Goal: Task Accomplishment & Management: Use online tool/utility

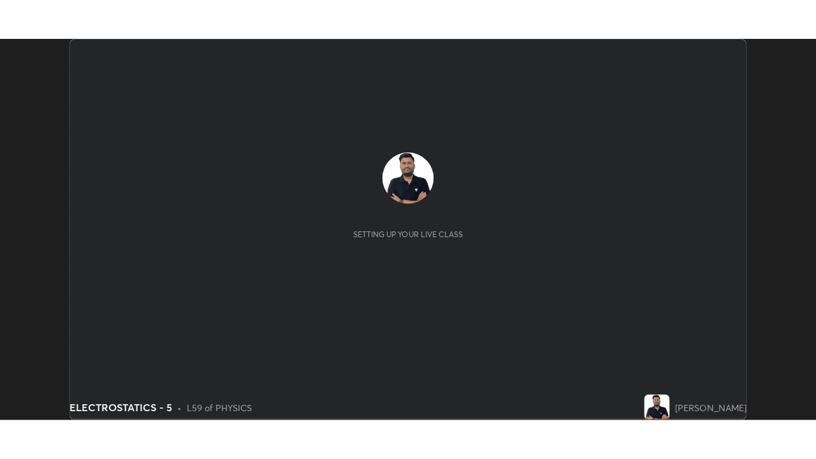
scroll to position [378, 810]
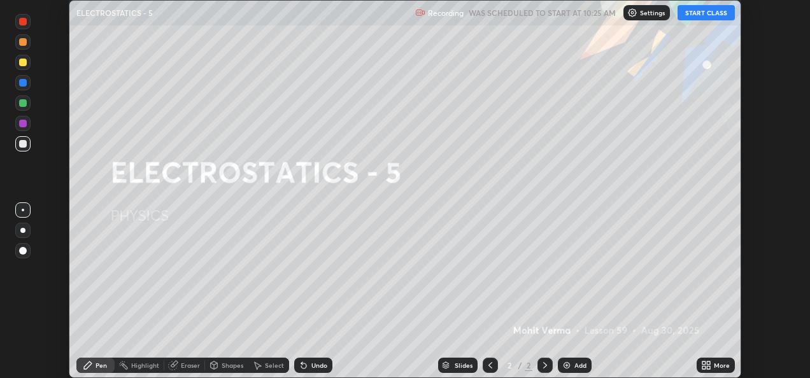
click at [712, 16] on button "START CLASS" at bounding box center [706, 12] width 57 height 15
click at [710, 366] on icon at bounding box center [707, 366] width 10 height 10
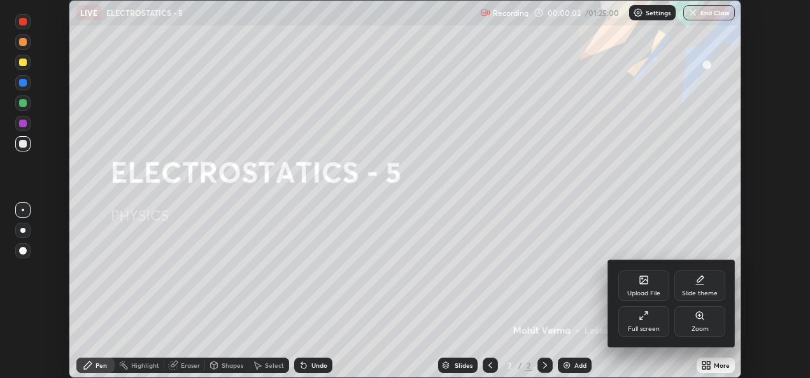
click at [640, 324] on div "Full screen" at bounding box center [644, 321] width 51 height 31
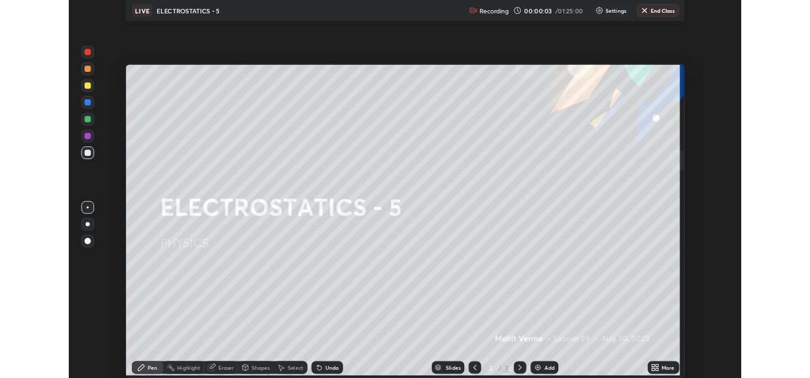
scroll to position [459, 816]
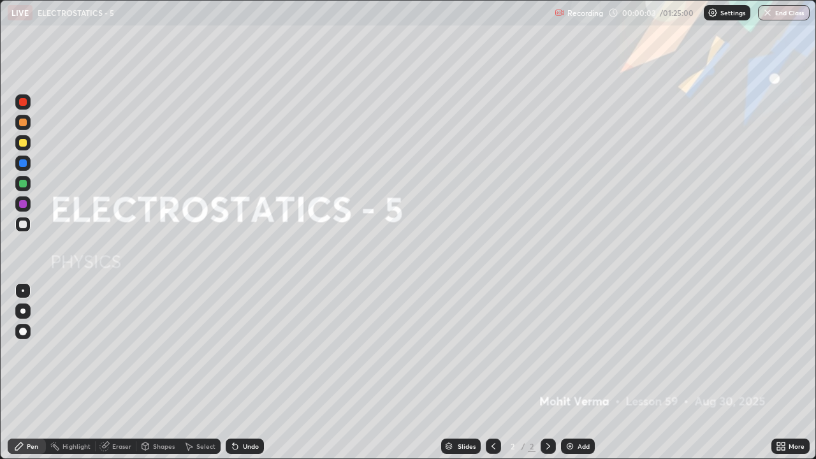
click at [574, 378] on div "Add" at bounding box center [578, 445] width 34 height 15
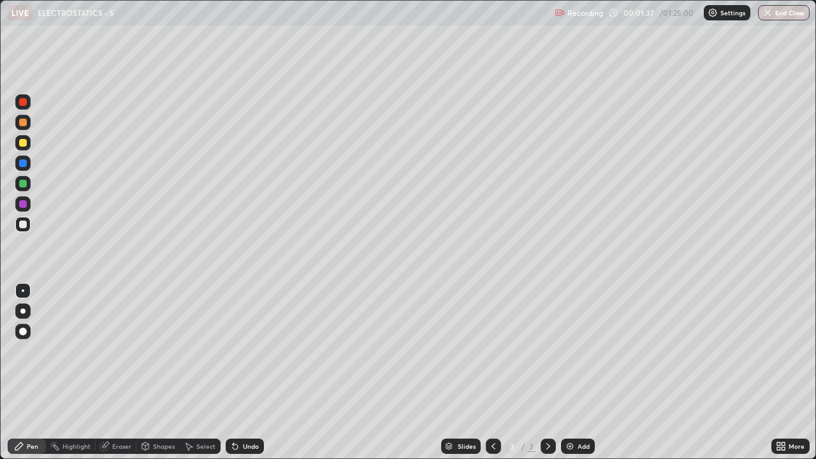
click at [25, 185] on div at bounding box center [23, 184] width 8 height 8
click at [581, 378] on div "Add" at bounding box center [583, 446] width 12 height 6
click at [579, 378] on div "Add" at bounding box center [583, 446] width 12 height 6
click at [573, 378] on div "Add" at bounding box center [578, 445] width 34 height 15
click at [686, 378] on div "Slides 6 / 6 Add" at bounding box center [517, 445] width 507 height 25
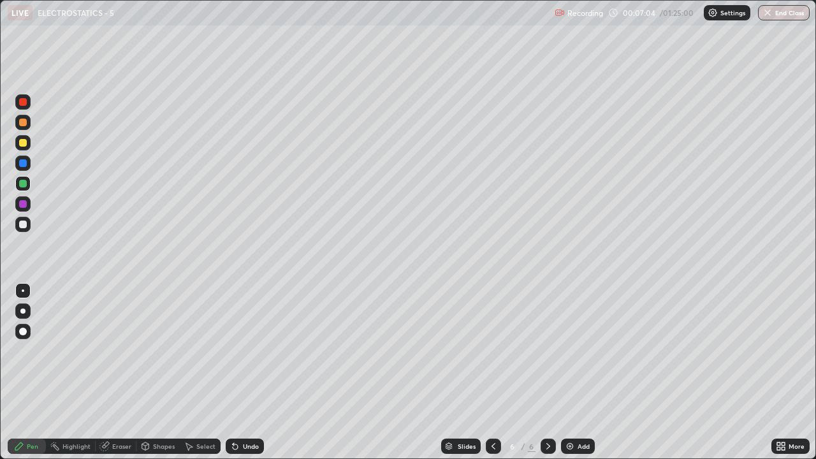
click at [124, 378] on div "Eraser" at bounding box center [116, 445] width 41 height 15
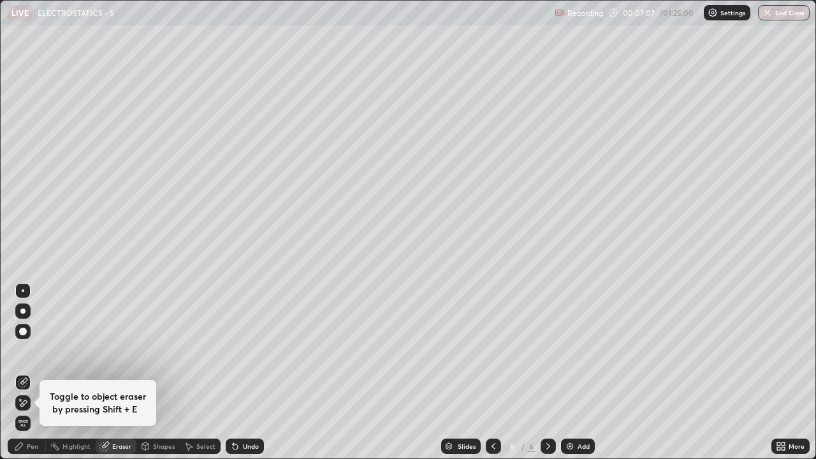
click at [37, 378] on div "Pen" at bounding box center [32, 446] width 11 height 6
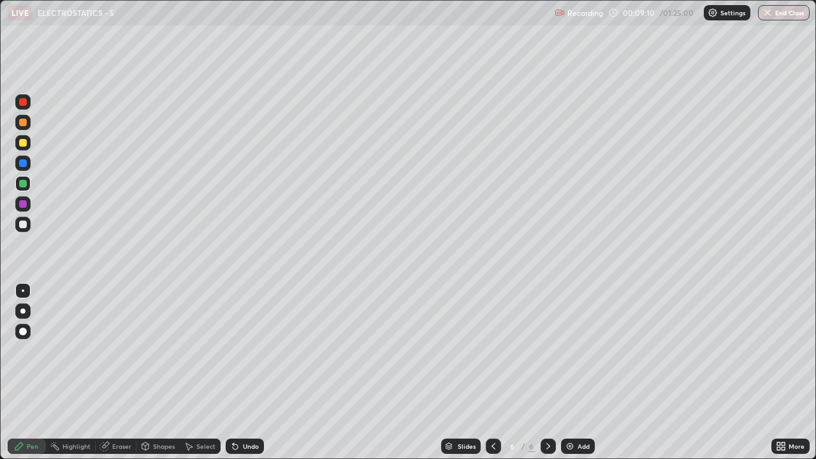
click at [119, 378] on div "Eraser" at bounding box center [121, 446] width 19 height 6
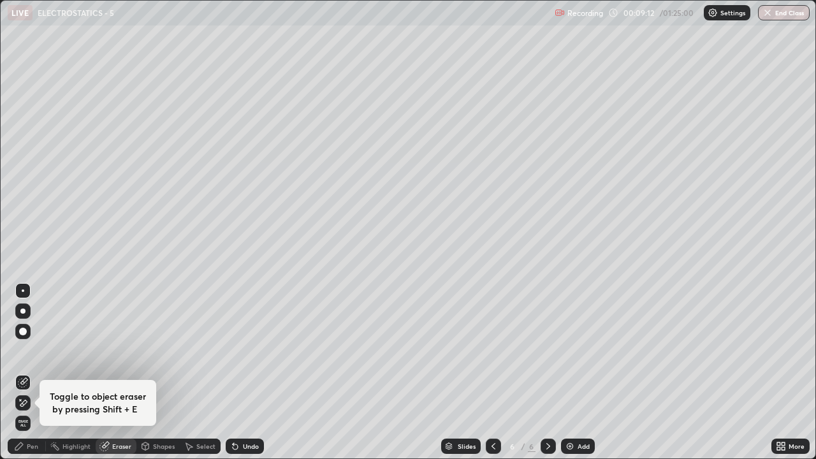
click at [25, 378] on span "Erase all" at bounding box center [23, 423] width 14 height 8
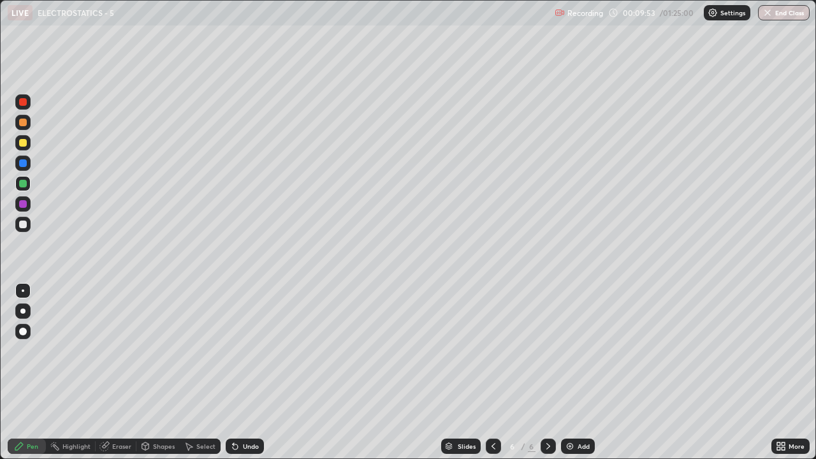
click at [110, 378] on div "Eraser" at bounding box center [116, 445] width 41 height 15
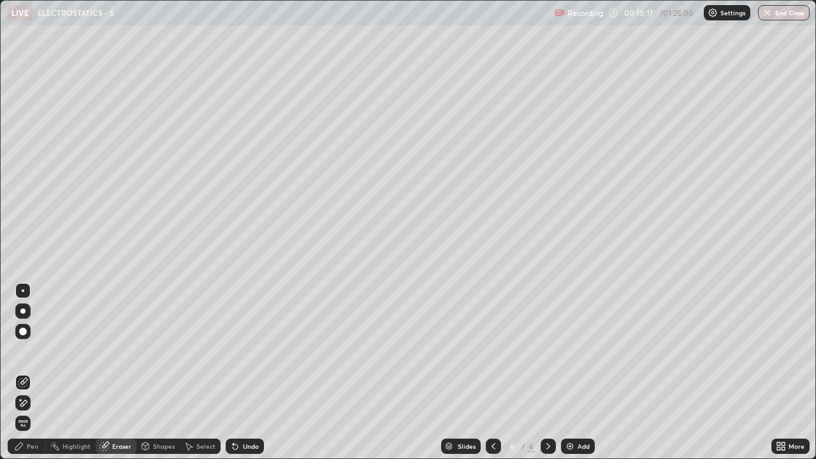
click at [246, 378] on div "Undo" at bounding box center [251, 446] width 16 height 6
click at [29, 378] on div "Pen" at bounding box center [32, 446] width 11 height 6
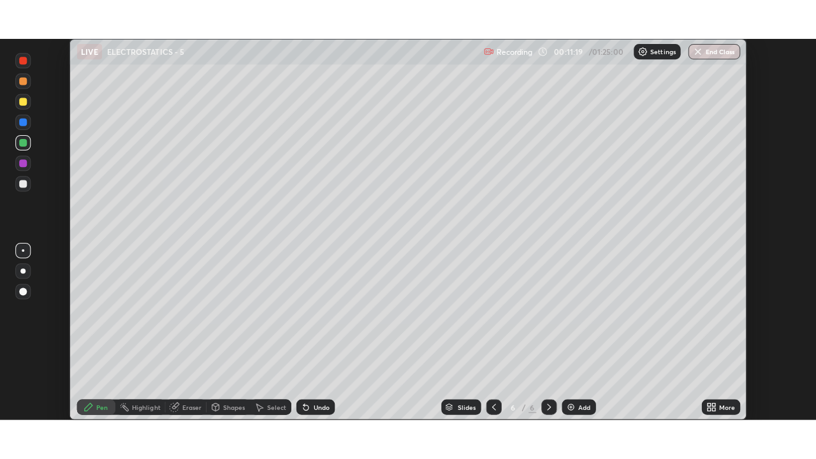
scroll to position [63337, 62905]
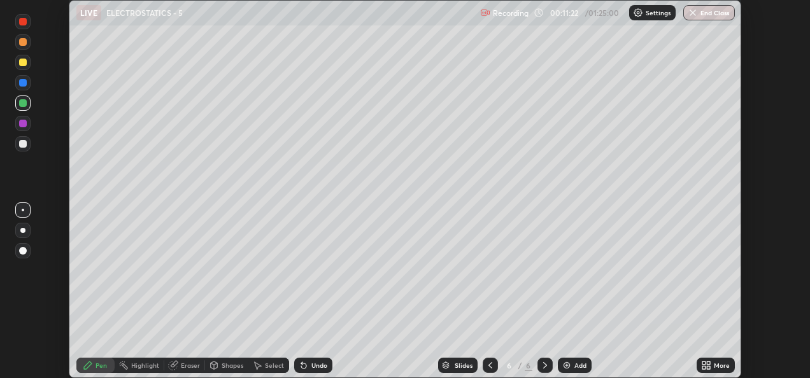
click at [719, 363] on div "More" at bounding box center [722, 366] width 16 height 6
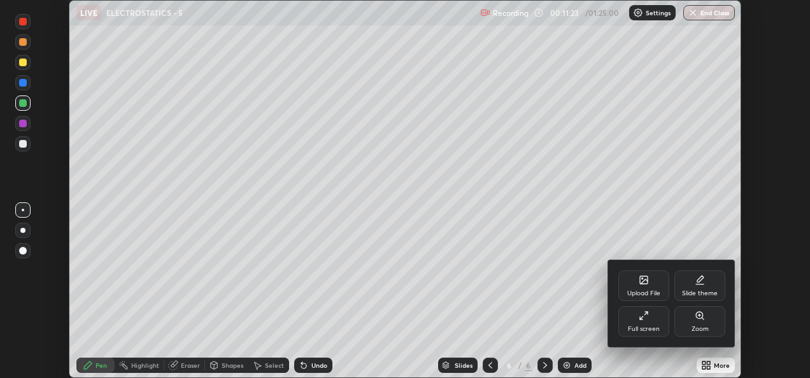
click at [639, 324] on div "Full screen" at bounding box center [644, 321] width 51 height 31
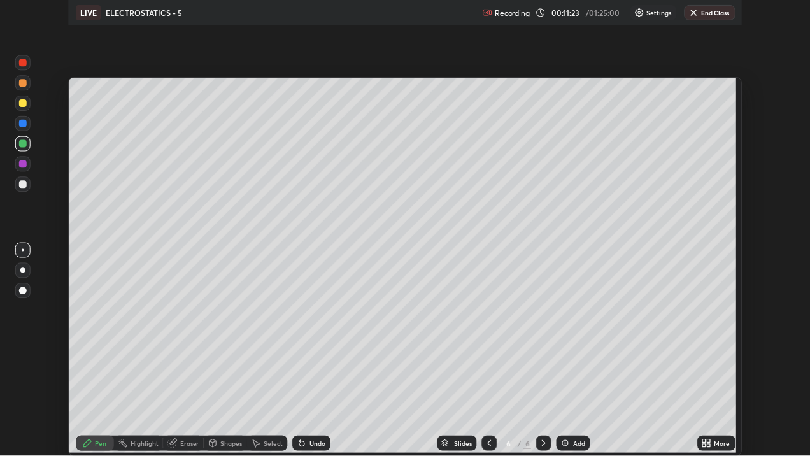
scroll to position [459, 816]
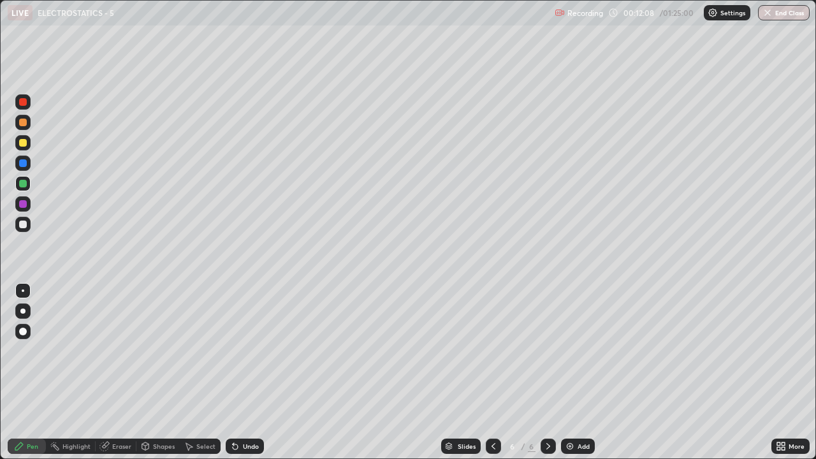
click at [114, 378] on div "Eraser" at bounding box center [121, 446] width 19 height 6
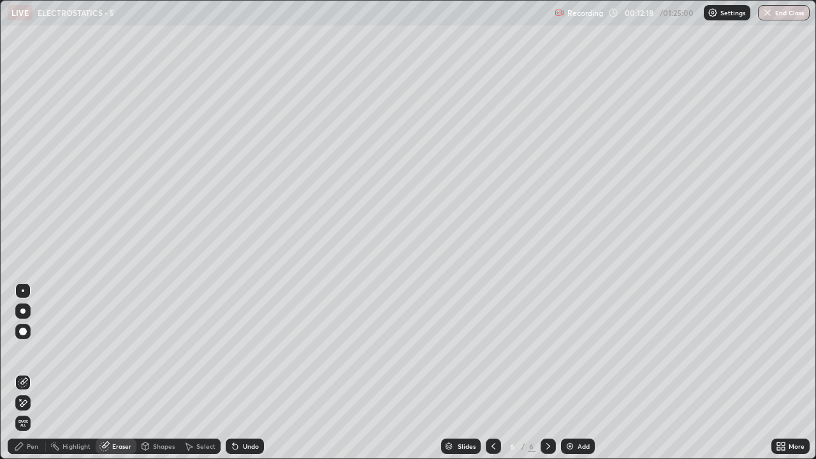
click at [25, 378] on icon at bounding box center [23, 402] width 7 height 6
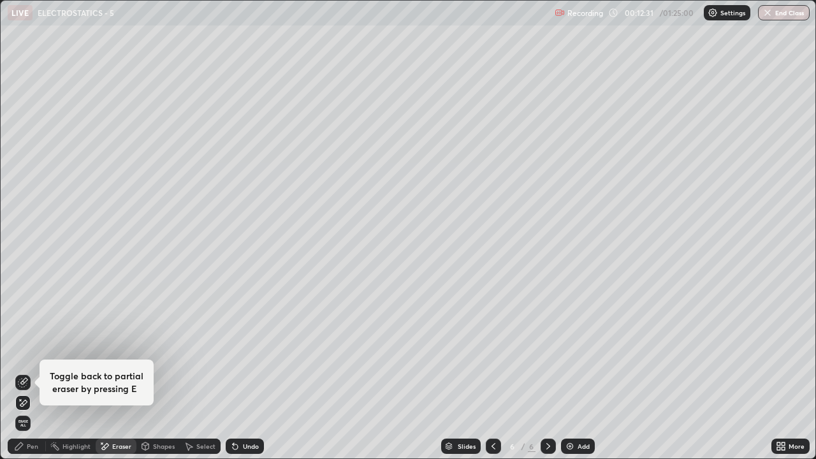
click at [27, 378] on div "Pen" at bounding box center [32, 446] width 11 height 6
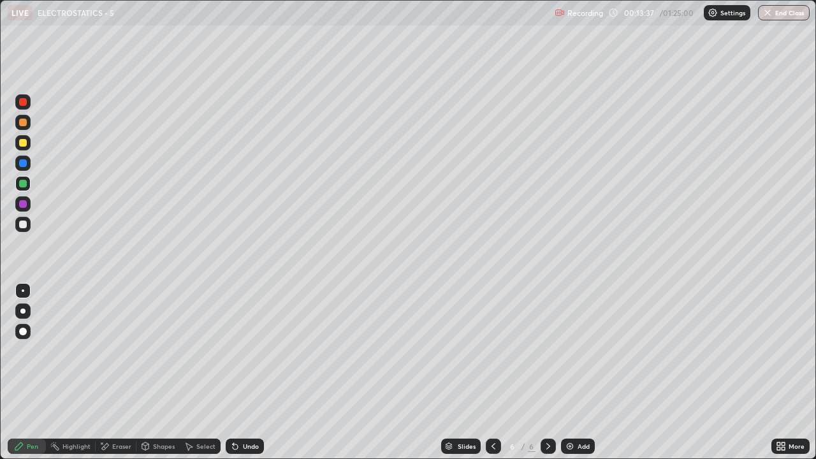
click at [18, 224] on div at bounding box center [22, 224] width 15 height 15
click at [245, 378] on div "Undo" at bounding box center [251, 446] width 16 height 6
click at [246, 378] on div "Undo" at bounding box center [251, 446] width 16 height 6
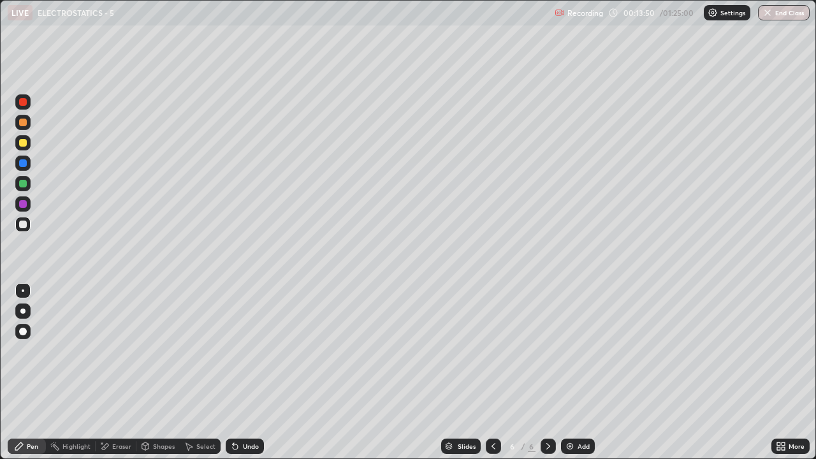
click at [245, 378] on div "Undo" at bounding box center [251, 446] width 16 height 6
click at [492, 378] on icon at bounding box center [493, 446] width 10 height 10
click at [494, 378] on div at bounding box center [493, 445] width 15 height 15
click at [493, 378] on icon at bounding box center [493, 446] width 10 height 10
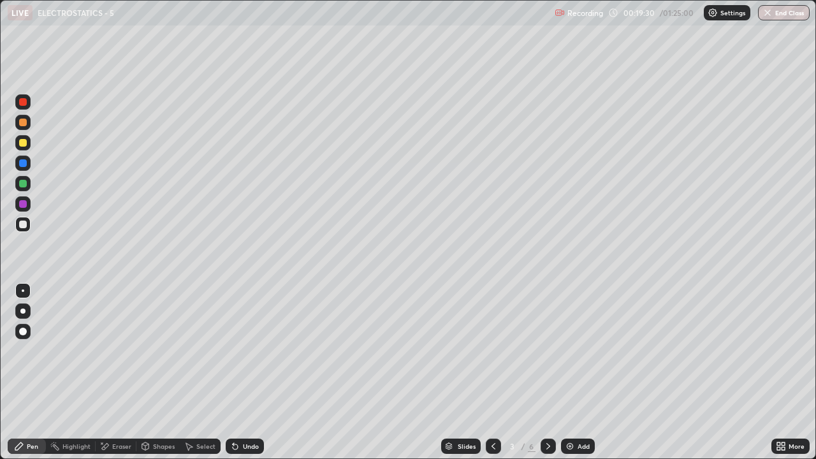
click at [492, 378] on icon at bounding box center [493, 446] width 10 height 10
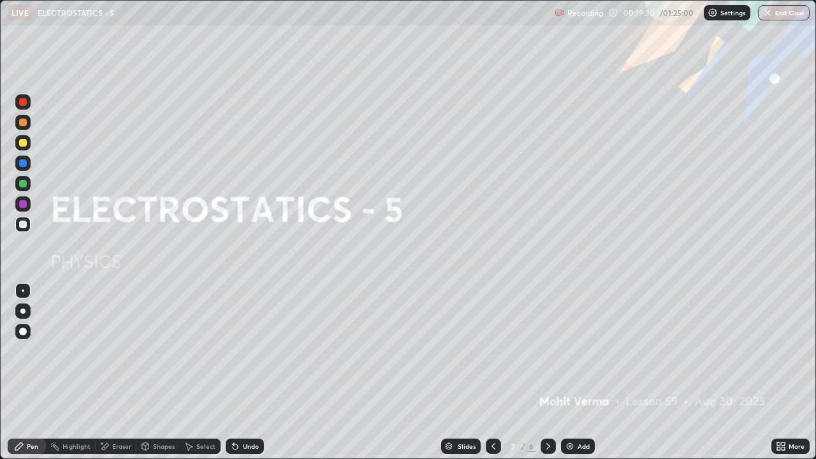
click at [492, 378] on icon at bounding box center [493, 446] width 10 height 10
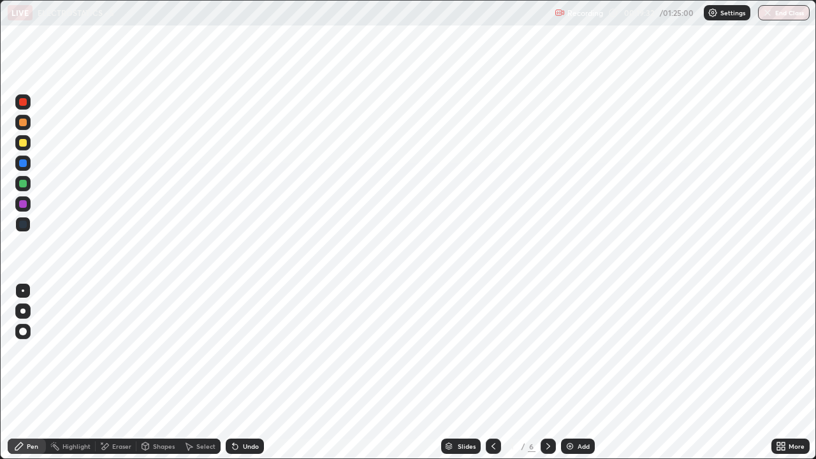
click at [543, 378] on icon at bounding box center [548, 446] width 10 height 10
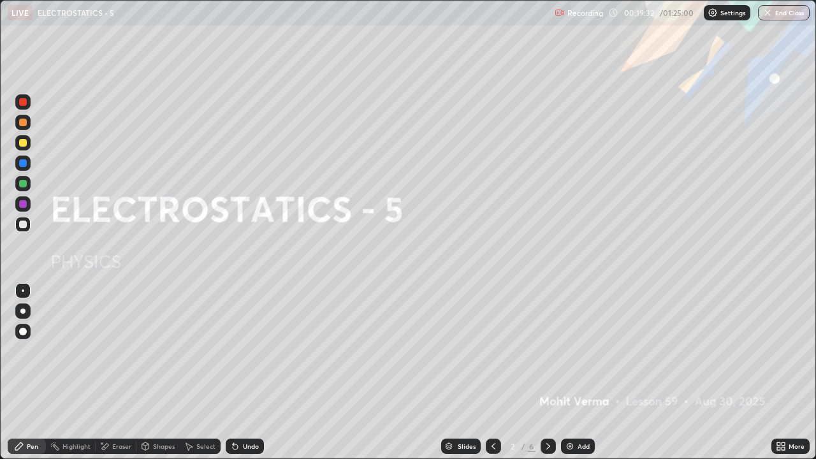
click at [545, 378] on icon at bounding box center [548, 446] width 10 height 10
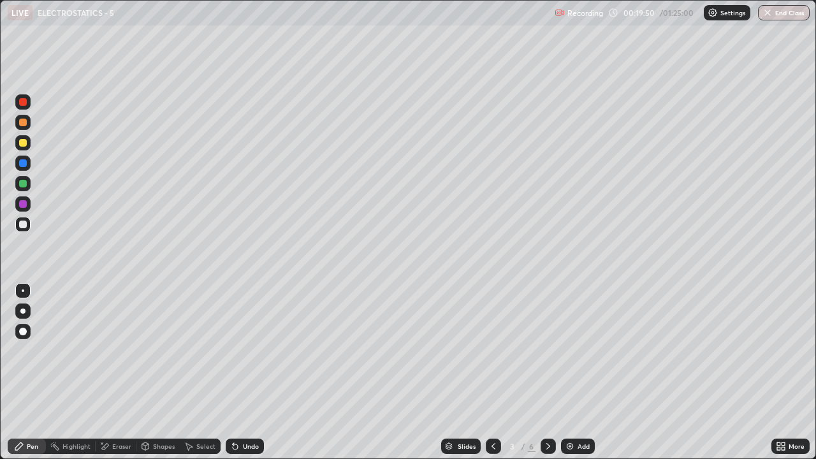
click at [547, 378] on icon at bounding box center [548, 446] width 10 height 10
click at [545, 378] on icon at bounding box center [548, 446] width 10 height 10
click at [548, 378] on icon at bounding box center [548, 446] width 4 height 6
click at [584, 378] on div "Add" at bounding box center [578, 445] width 34 height 15
click at [113, 378] on div "Eraser" at bounding box center [116, 445] width 41 height 15
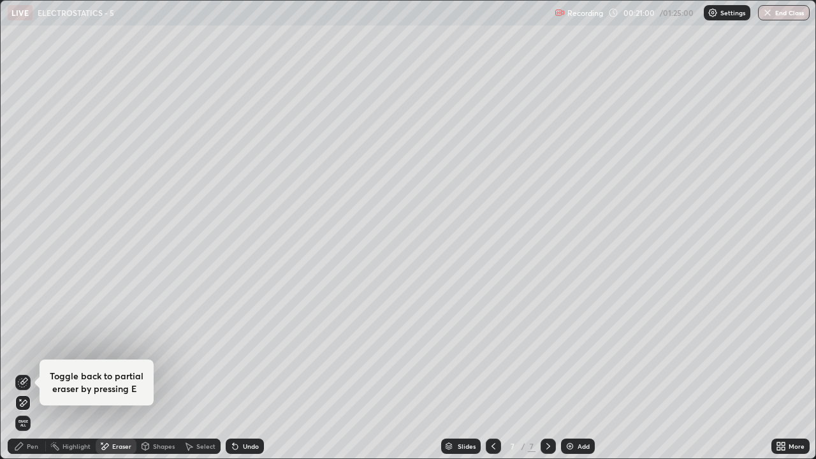
click at [24, 378] on div "Pen" at bounding box center [27, 445] width 38 height 15
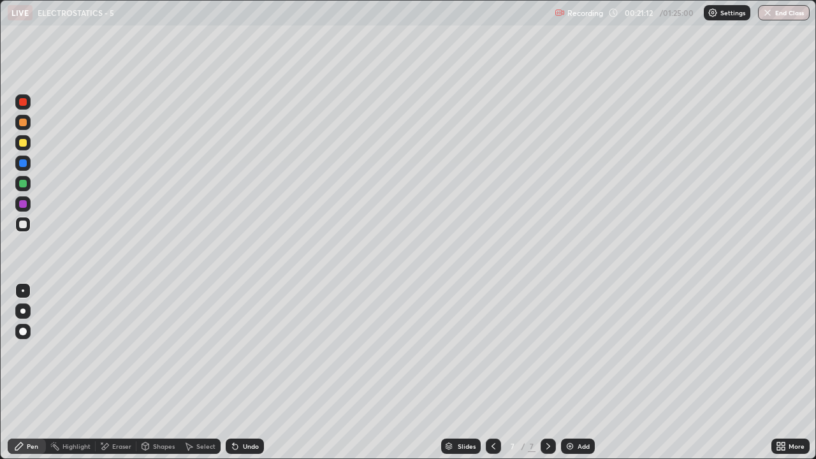
click at [23, 142] on div at bounding box center [23, 143] width 8 height 8
click at [241, 378] on div "Undo" at bounding box center [245, 445] width 38 height 15
click at [238, 378] on icon at bounding box center [235, 446] width 10 height 10
click at [573, 378] on img at bounding box center [570, 446] width 10 height 10
click at [238, 378] on icon at bounding box center [235, 446] width 10 height 10
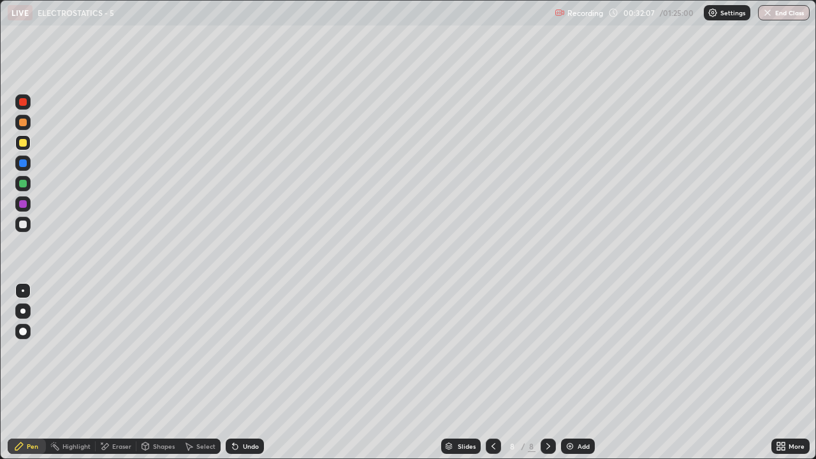
click at [239, 378] on div "Undo" at bounding box center [245, 445] width 38 height 15
click at [240, 378] on div "Undo" at bounding box center [245, 445] width 38 height 15
click at [241, 378] on div "Undo" at bounding box center [245, 445] width 38 height 15
click at [243, 378] on div "Undo" at bounding box center [245, 445] width 38 height 15
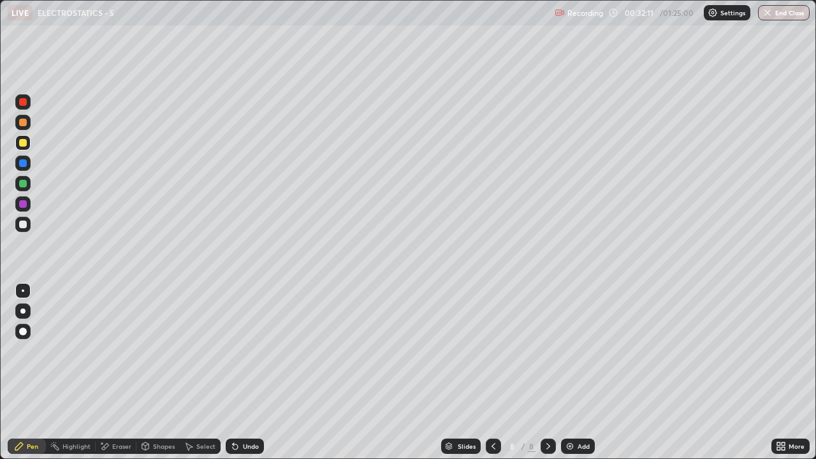
click at [243, 378] on div "Undo" at bounding box center [251, 446] width 16 height 6
click at [249, 378] on div "Undo" at bounding box center [245, 445] width 38 height 15
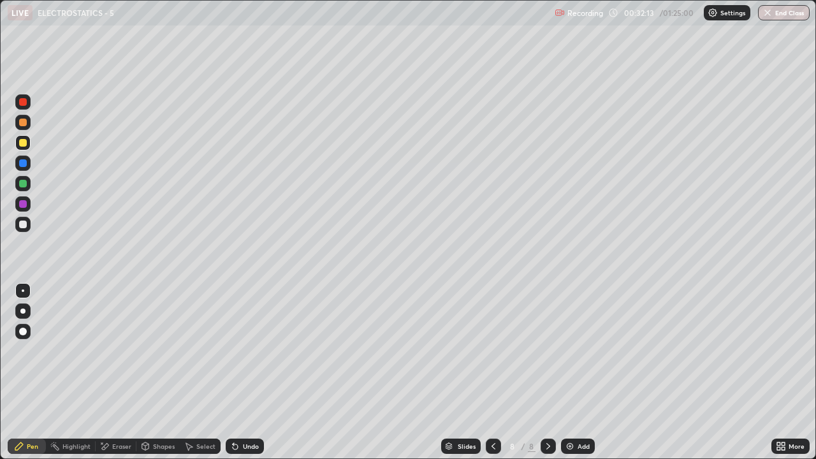
click at [248, 378] on div "Undo" at bounding box center [245, 445] width 38 height 15
click at [252, 378] on div "Undo" at bounding box center [251, 446] width 16 height 6
click at [252, 378] on div "Undo" at bounding box center [245, 445] width 38 height 15
click at [252, 378] on div "Undo" at bounding box center [251, 446] width 16 height 6
click at [250, 378] on div "Undo" at bounding box center [251, 446] width 16 height 6
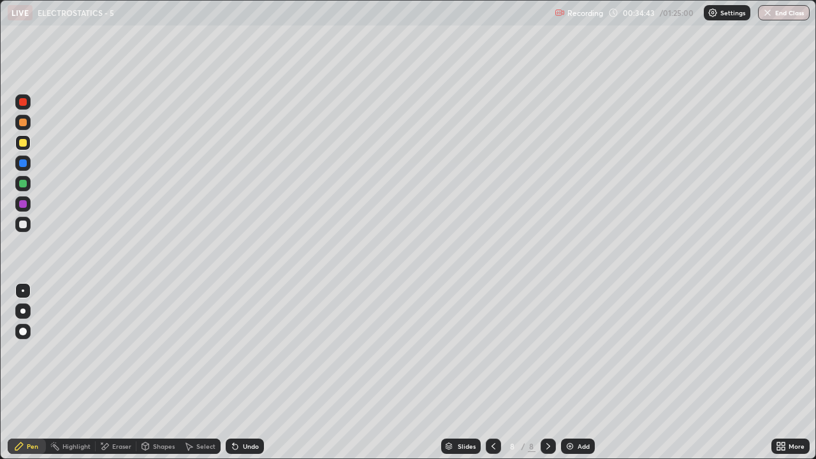
click at [250, 378] on div "Undo" at bounding box center [251, 446] width 16 height 6
click at [251, 378] on div "Undo" at bounding box center [251, 446] width 16 height 6
click at [244, 378] on div "Undo" at bounding box center [251, 446] width 16 height 6
click at [580, 378] on div "Add" at bounding box center [583, 446] width 12 height 6
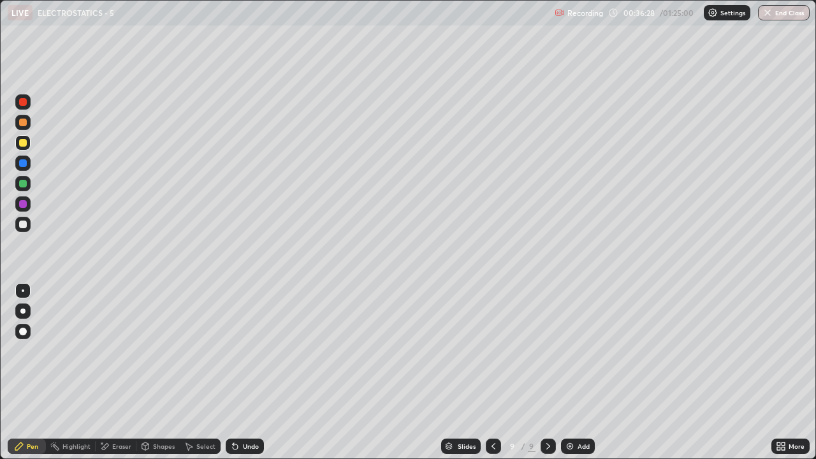
click at [580, 378] on div "Add" at bounding box center [583, 446] width 12 height 6
click at [345, 378] on div "Slides 10 / 10 Add" at bounding box center [517, 445] width 507 height 25
click at [22, 224] on div at bounding box center [23, 224] width 8 height 8
click at [109, 378] on div "Eraser" at bounding box center [116, 445] width 41 height 15
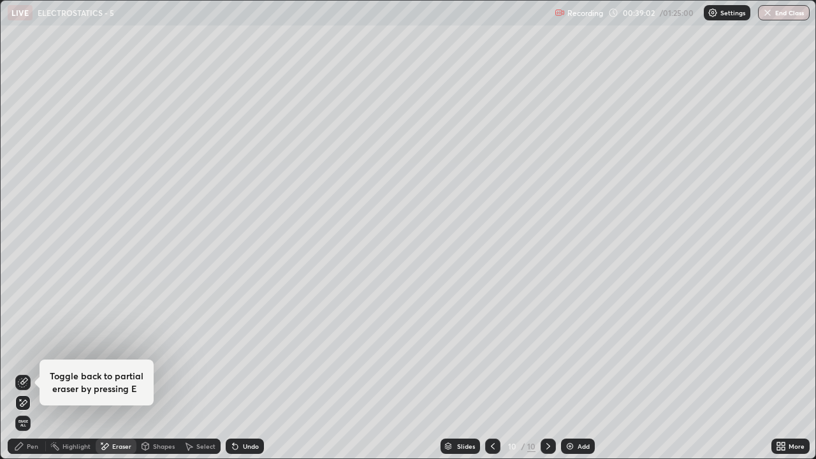
click at [239, 378] on div "Undo" at bounding box center [245, 445] width 38 height 15
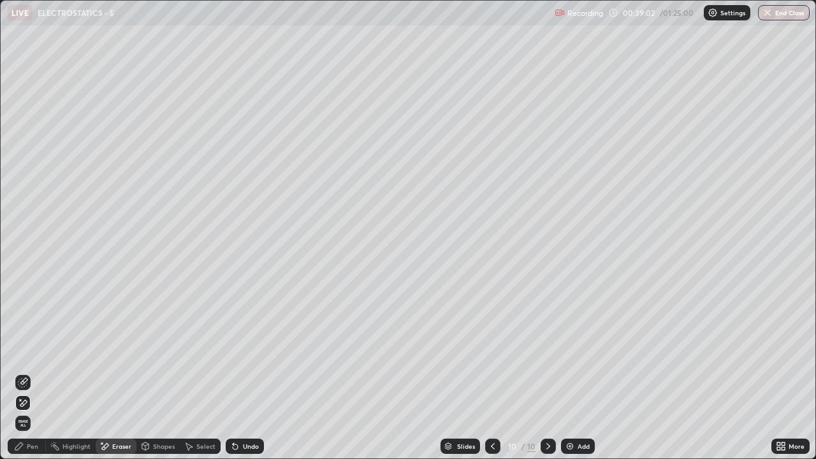
click at [238, 378] on icon at bounding box center [235, 446] width 10 height 10
click at [233, 378] on icon at bounding box center [235, 446] width 5 height 5
click at [238, 378] on icon at bounding box center [235, 446] width 10 height 10
click at [238, 378] on div "Undo" at bounding box center [245, 445] width 38 height 15
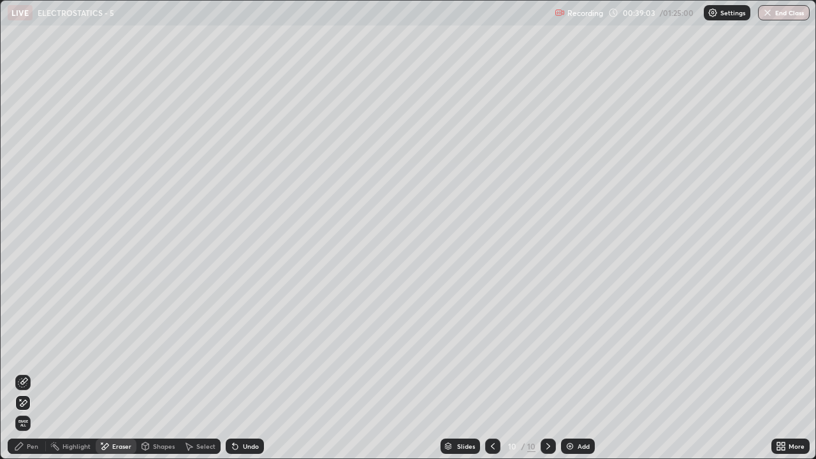
click at [238, 378] on div "Undo" at bounding box center [245, 445] width 38 height 15
click at [239, 378] on div "Undo" at bounding box center [245, 445] width 38 height 15
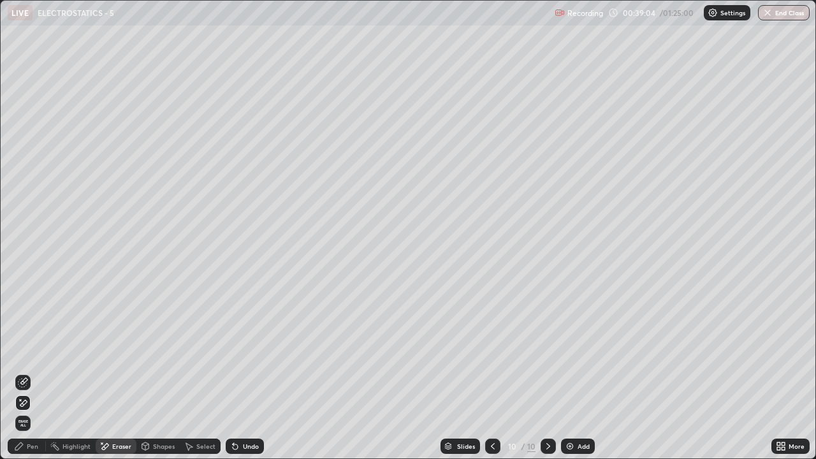
click at [240, 378] on div "Undo" at bounding box center [245, 445] width 38 height 15
click at [238, 378] on icon at bounding box center [235, 446] width 10 height 10
click at [28, 378] on div "Pen" at bounding box center [32, 446] width 11 height 6
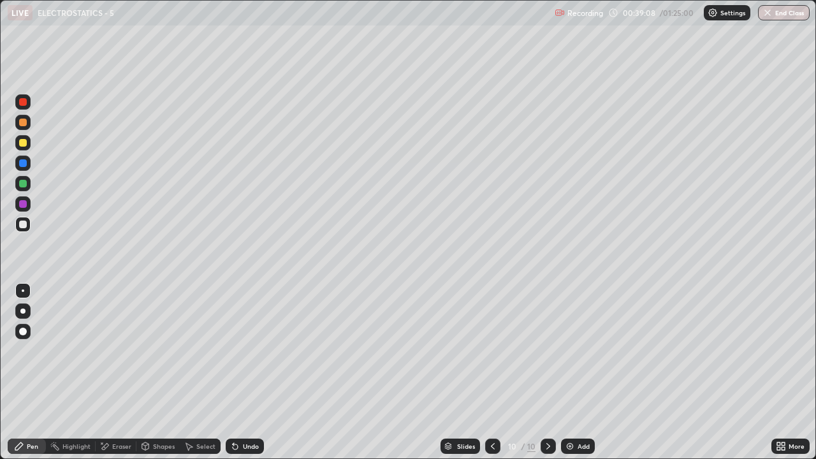
click at [119, 378] on div "Eraser" at bounding box center [121, 446] width 19 height 6
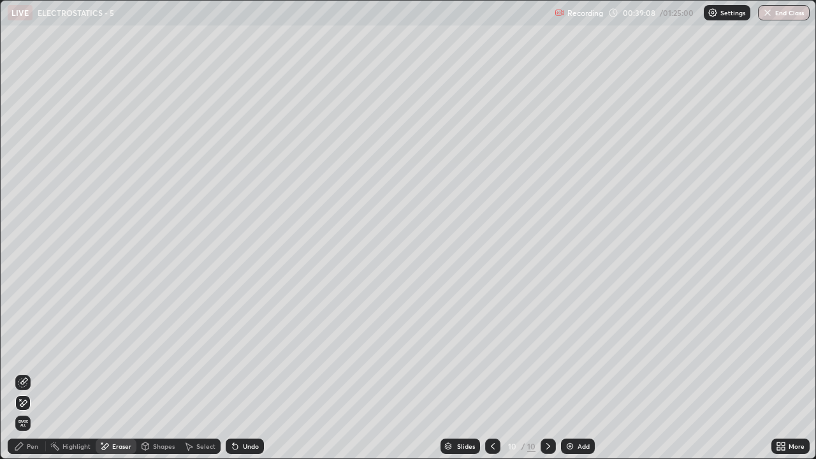
click at [26, 378] on icon at bounding box center [23, 382] width 10 height 10
click at [31, 378] on div "Pen" at bounding box center [32, 446] width 11 height 6
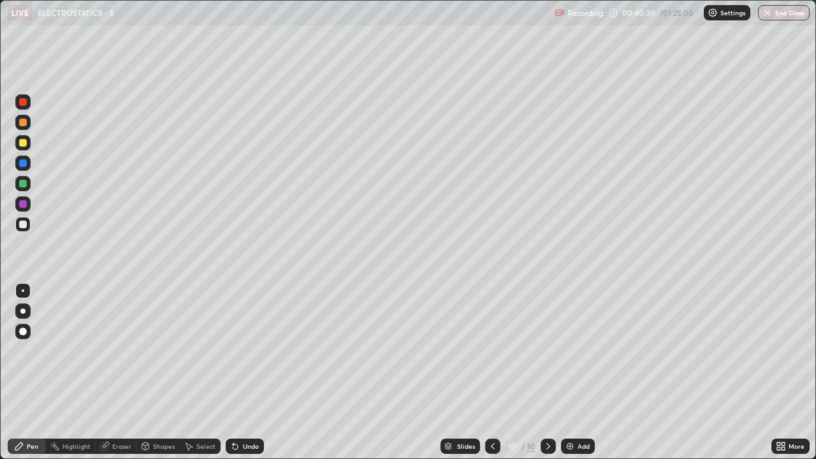
click at [123, 378] on div "Eraser" at bounding box center [121, 446] width 19 height 6
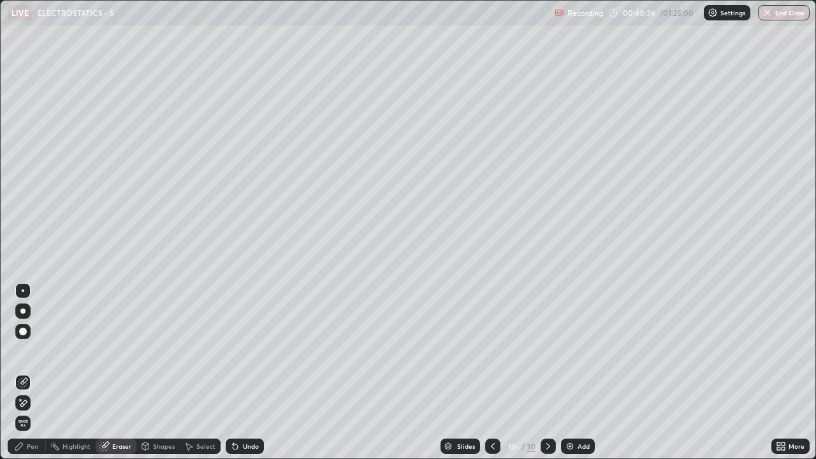
click at [34, 378] on div "Pen" at bounding box center [27, 445] width 38 height 15
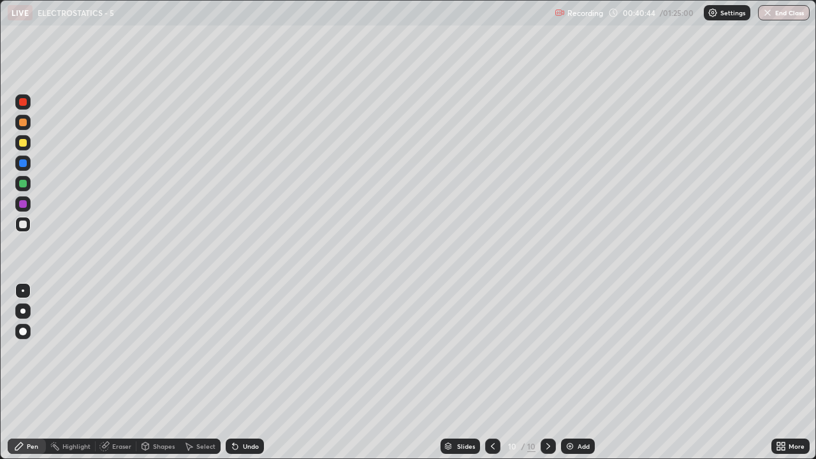
click at [238, 378] on icon at bounding box center [235, 446] width 10 height 10
click at [113, 378] on div "Eraser" at bounding box center [121, 446] width 19 height 6
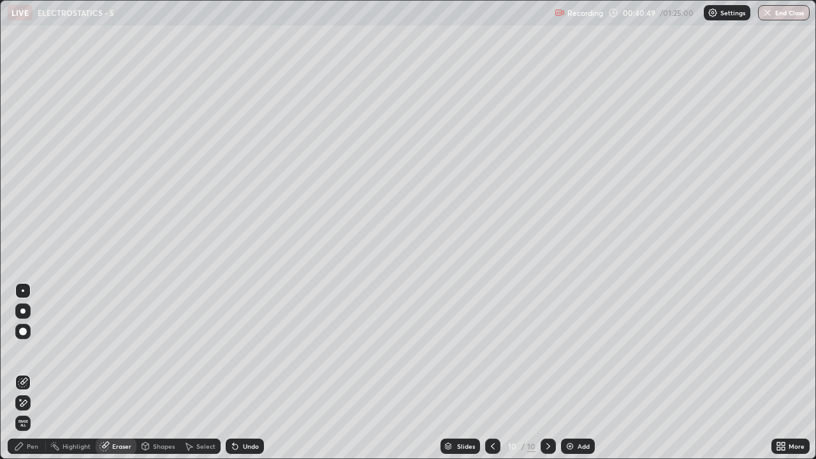
click at [24, 378] on icon at bounding box center [19, 446] width 10 height 10
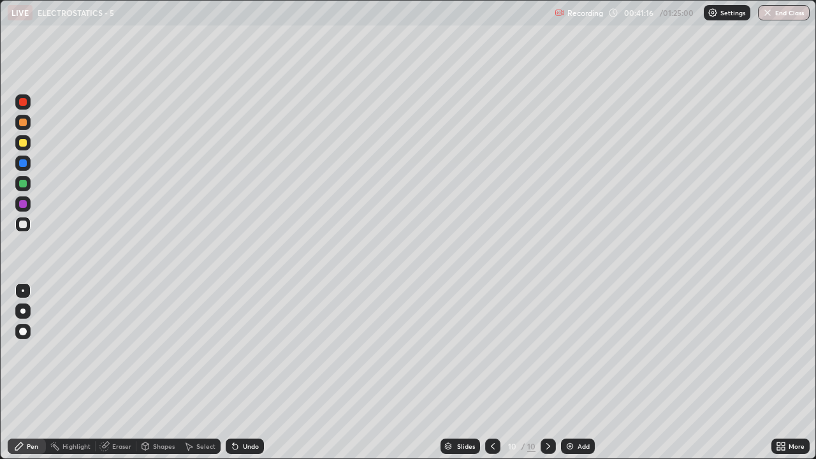
click at [117, 378] on div "Eraser" at bounding box center [121, 446] width 19 height 6
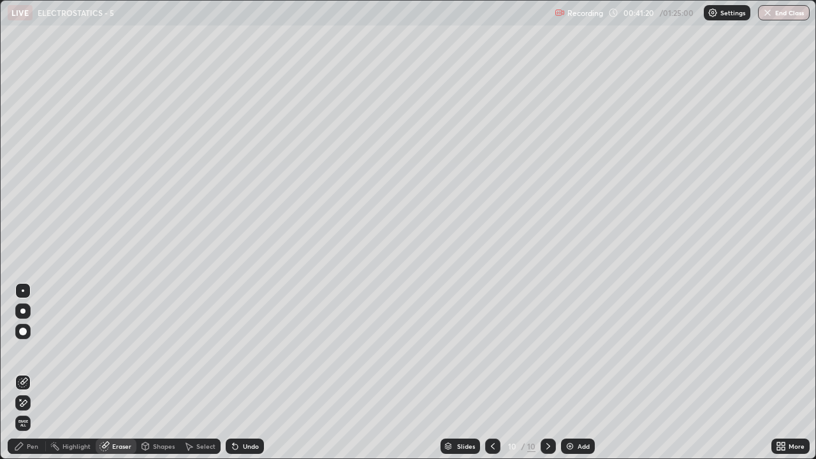
click at [29, 378] on div "Pen" at bounding box center [32, 446] width 11 height 6
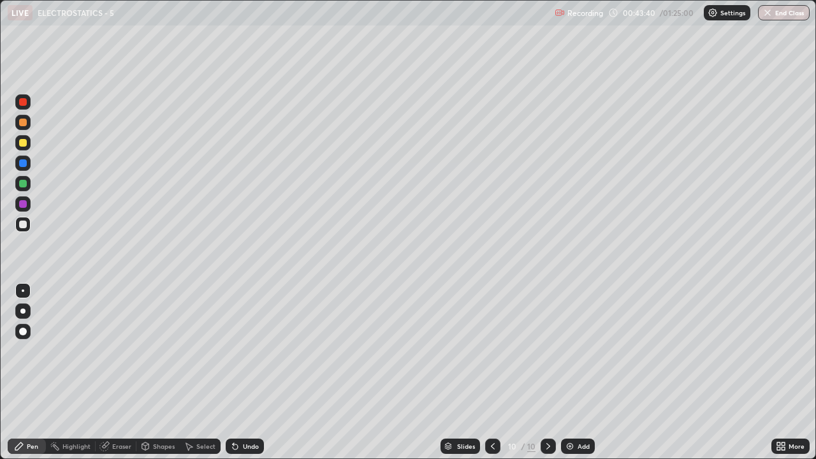
click at [575, 378] on div "Add" at bounding box center [578, 445] width 34 height 15
click at [243, 378] on div "Undo" at bounding box center [251, 446] width 16 height 6
click at [137, 327] on button "Undo" at bounding box center [154, 331] width 37 height 15
click at [114, 378] on div "Eraser" at bounding box center [121, 446] width 19 height 6
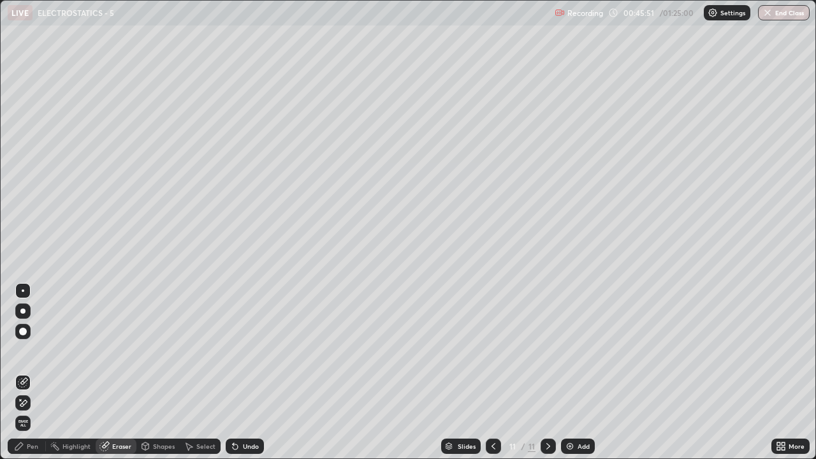
click at [34, 378] on div "Pen" at bounding box center [27, 445] width 38 height 15
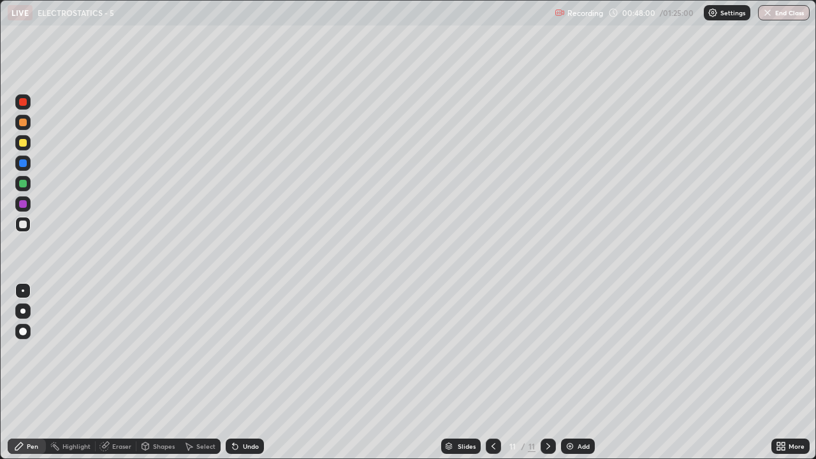
click at [492, 378] on icon at bounding box center [493, 446] width 10 height 10
click at [545, 378] on icon at bounding box center [548, 446] width 10 height 10
click at [570, 378] on img at bounding box center [570, 446] width 10 height 10
click at [492, 378] on icon at bounding box center [493, 446] width 10 height 10
click at [493, 378] on icon at bounding box center [493, 446] width 4 height 6
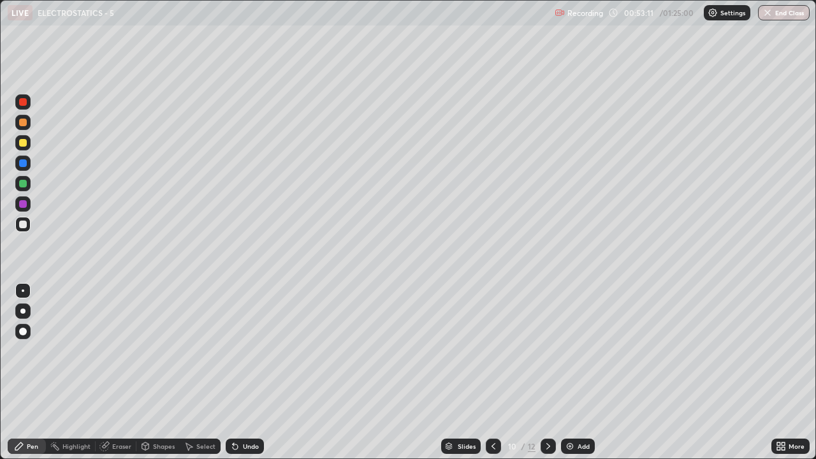
click at [545, 378] on icon at bounding box center [548, 446] width 10 height 10
click at [548, 378] on div at bounding box center [547, 445] width 15 height 15
click at [117, 378] on div "Eraser" at bounding box center [116, 445] width 41 height 15
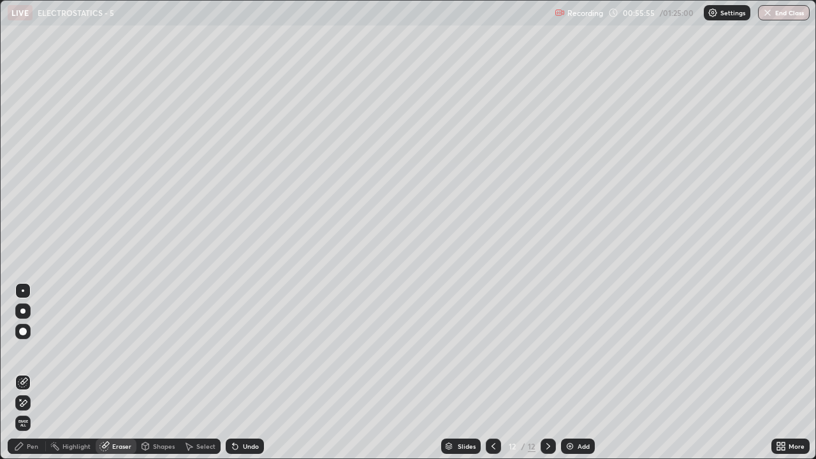
click at [21, 378] on span "Erase all" at bounding box center [23, 423] width 14 height 8
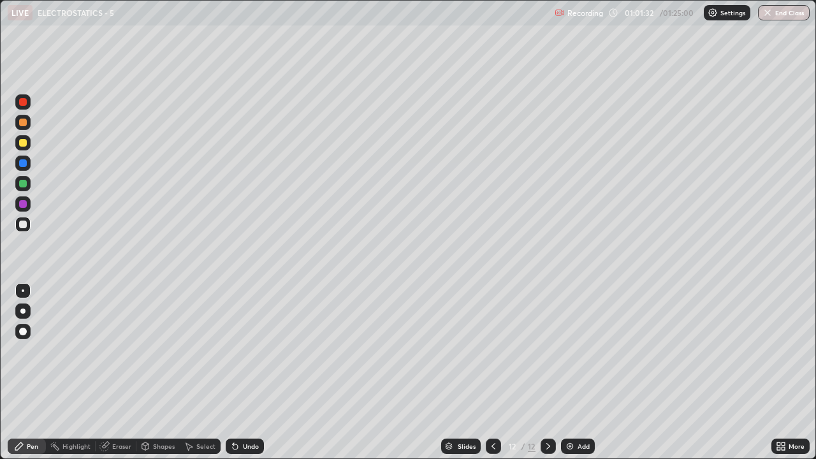
click at [113, 378] on div "Eraser" at bounding box center [121, 446] width 19 height 6
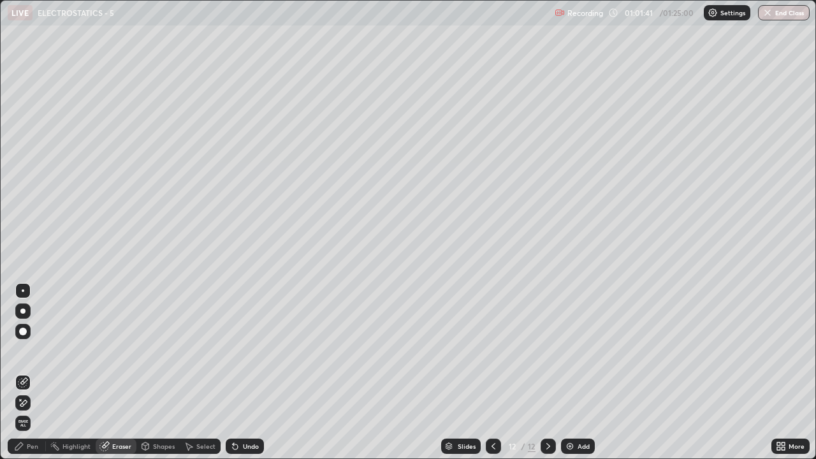
click at [24, 378] on div "Pen" at bounding box center [27, 445] width 38 height 15
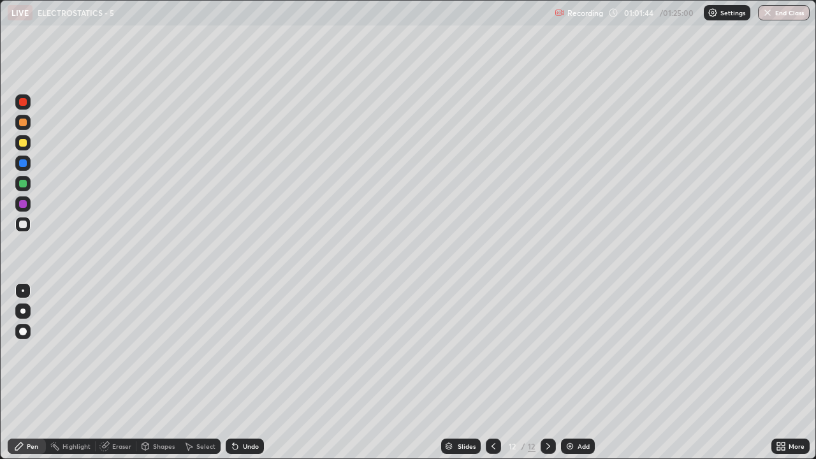
click at [104, 378] on icon at bounding box center [104, 446] width 8 height 8
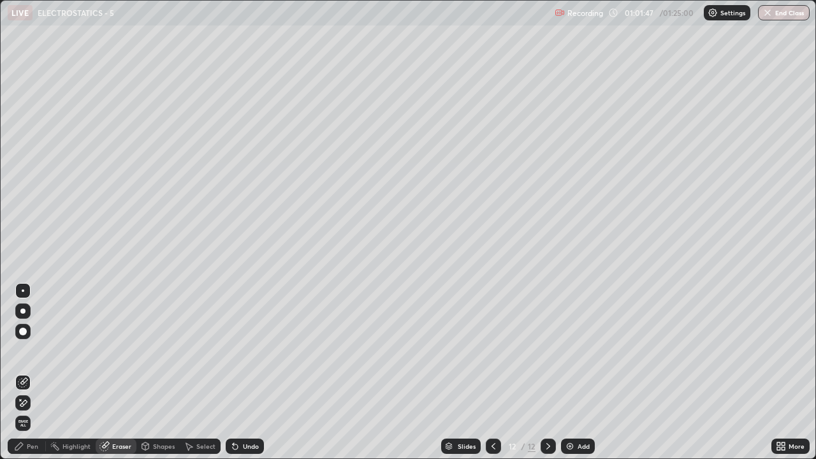
click at [26, 378] on div "Pen" at bounding box center [27, 445] width 38 height 15
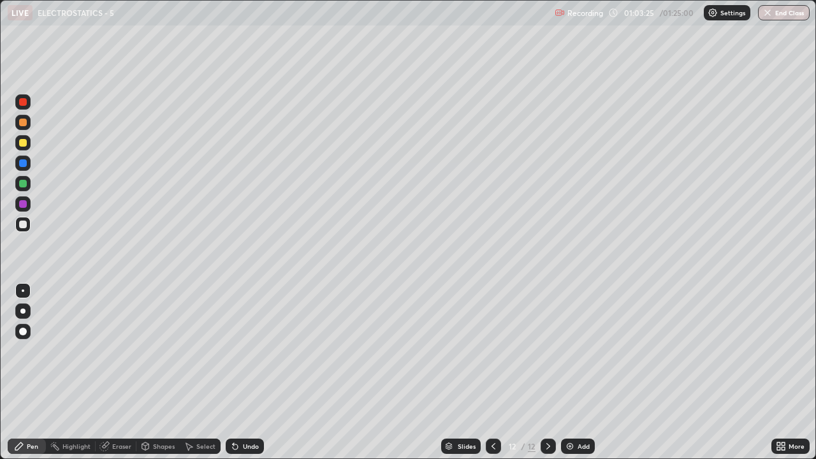
click at [571, 378] on img at bounding box center [570, 446] width 10 height 10
click at [243, 378] on div "Undo" at bounding box center [251, 446] width 16 height 6
click at [210, 378] on div "Select" at bounding box center [200, 445] width 41 height 15
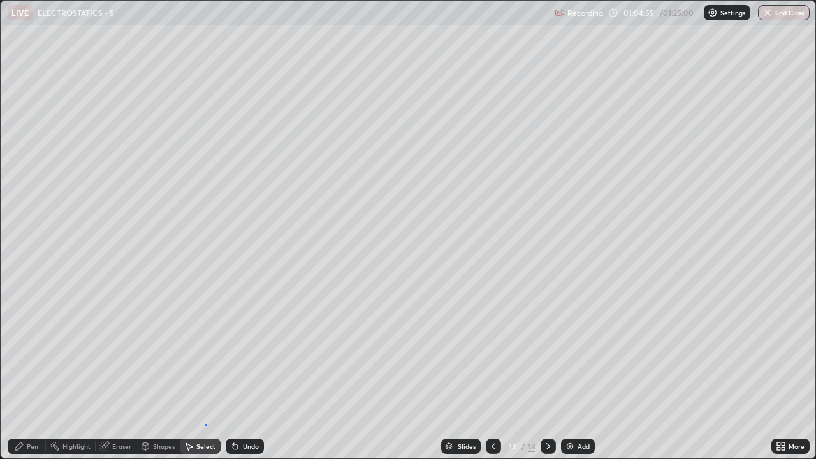
click at [207, 378] on div "0 ° Undo Copy Duplicate Duplicate to new slide Delete" at bounding box center [408, 229] width 814 height 457
click at [25, 378] on div "Pen" at bounding box center [27, 445] width 38 height 15
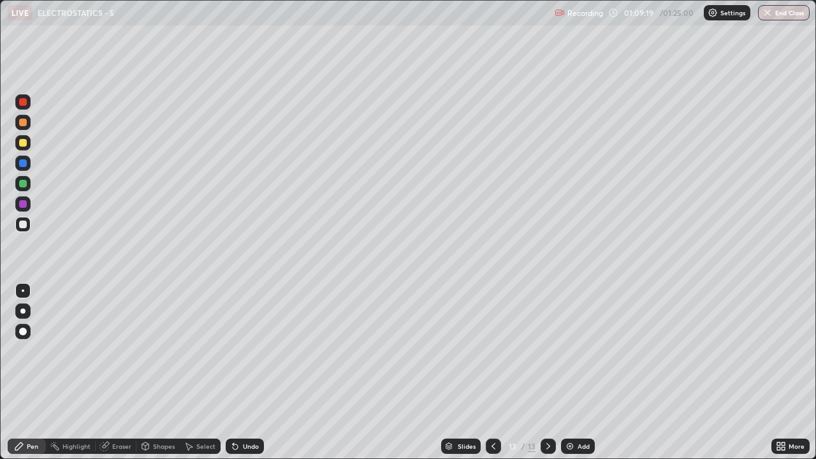
click at [23, 143] on div at bounding box center [23, 143] width 8 height 8
click at [577, 378] on div "Add" at bounding box center [583, 446] width 12 height 6
click at [24, 224] on div at bounding box center [23, 224] width 8 height 8
click at [118, 378] on div "Eraser" at bounding box center [121, 446] width 19 height 6
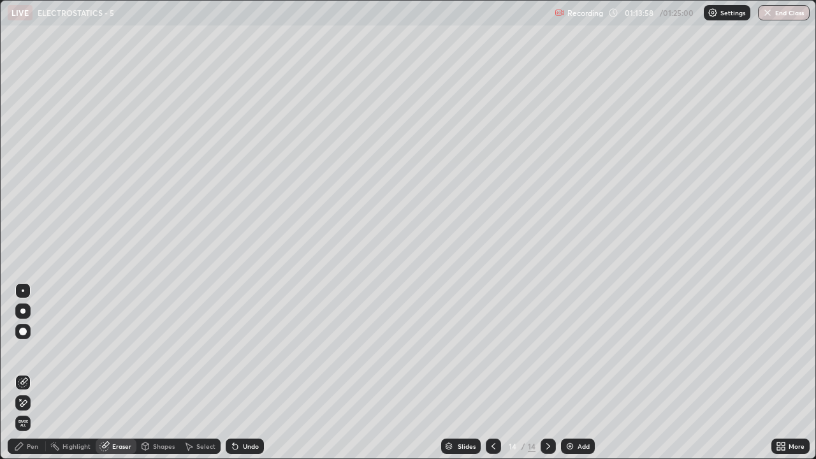
click at [33, 378] on div "Pen" at bounding box center [32, 446] width 11 height 6
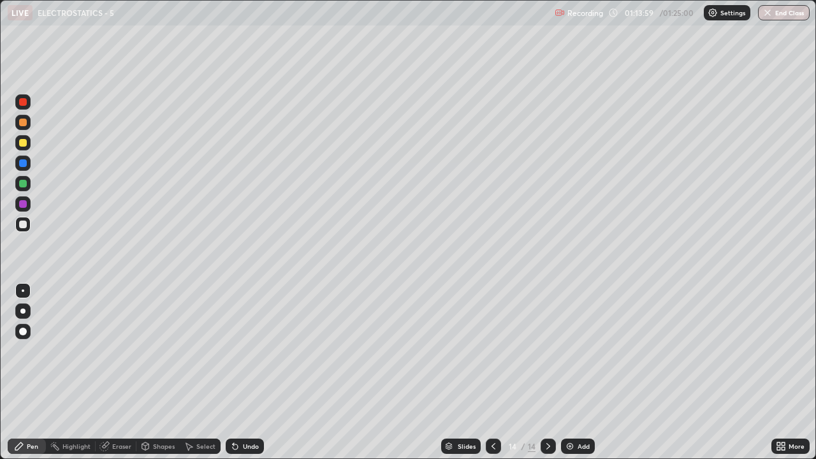
click at [22, 143] on div at bounding box center [23, 143] width 8 height 8
click at [239, 378] on div "Undo" at bounding box center [245, 445] width 38 height 15
click at [243, 378] on div "Undo" at bounding box center [251, 446] width 16 height 6
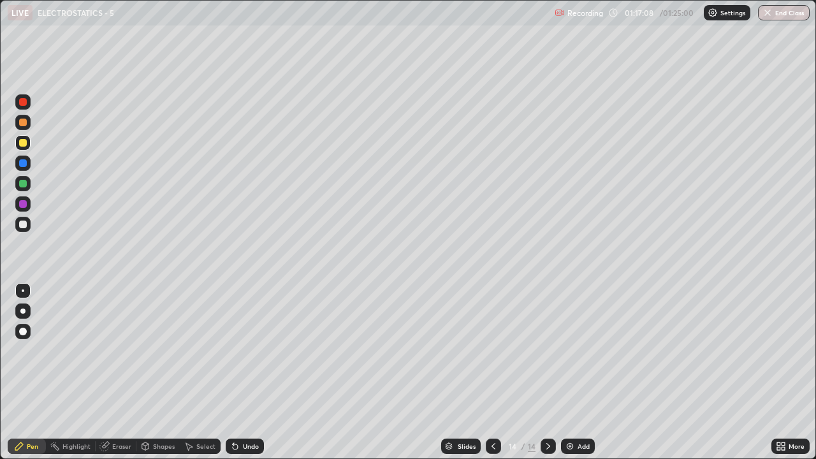
click at [112, 378] on div "Eraser" at bounding box center [121, 446] width 19 height 6
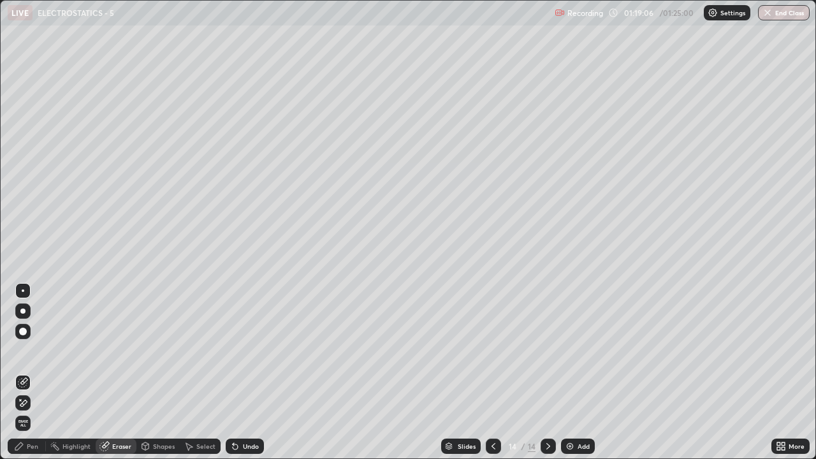
click at [30, 378] on div "Pen" at bounding box center [27, 445] width 38 height 15
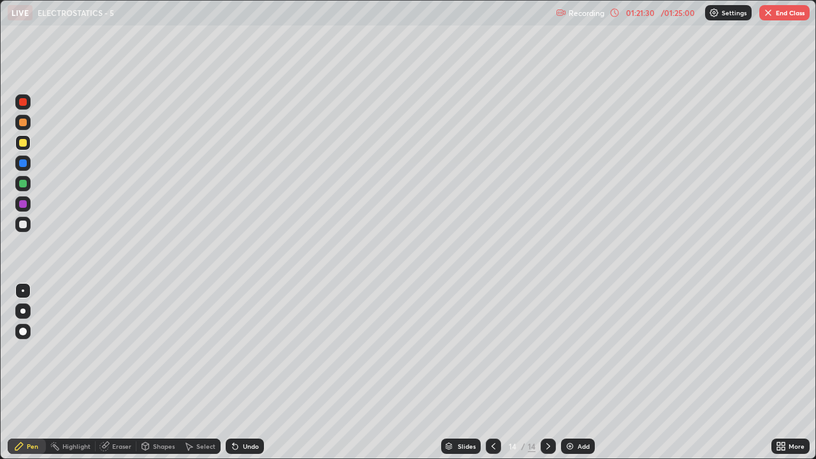
click at [247, 378] on div "Undo" at bounding box center [251, 446] width 16 height 6
click at [246, 378] on div "Undo" at bounding box center [251, 446] width 16 height 6
click at [243, 378] on div "Undo" at bounding box center [251, 446] width 16 height 6
click at [244, 378] on div "Undo" at bounding box center [245, 445] width 38 height 15
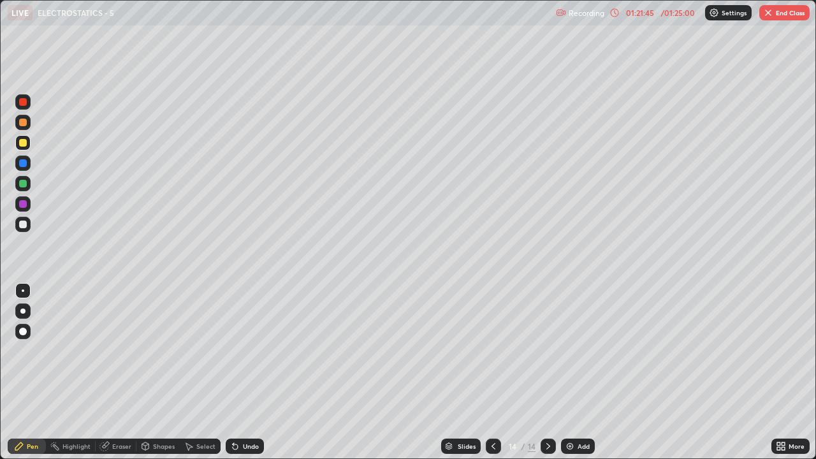
click at [573, 378] on img at bounding box center [570, 446] width 10 height 10
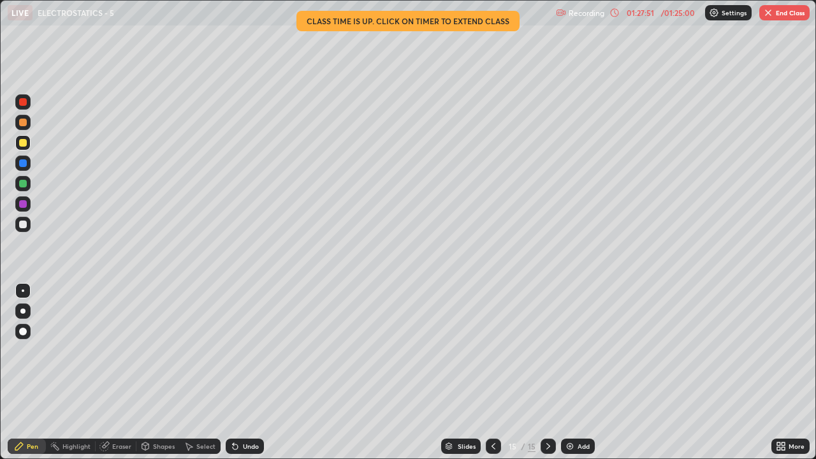
click at [788, 11] on button "End Class" at bounding box center [784, 12] width 50 height 15
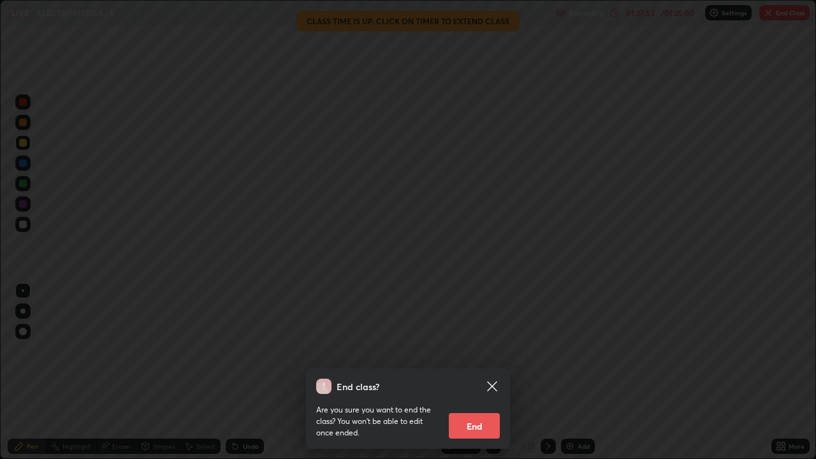
click at [477, 378] on button "End" at bounding box center [474, 425] width 51 height 25
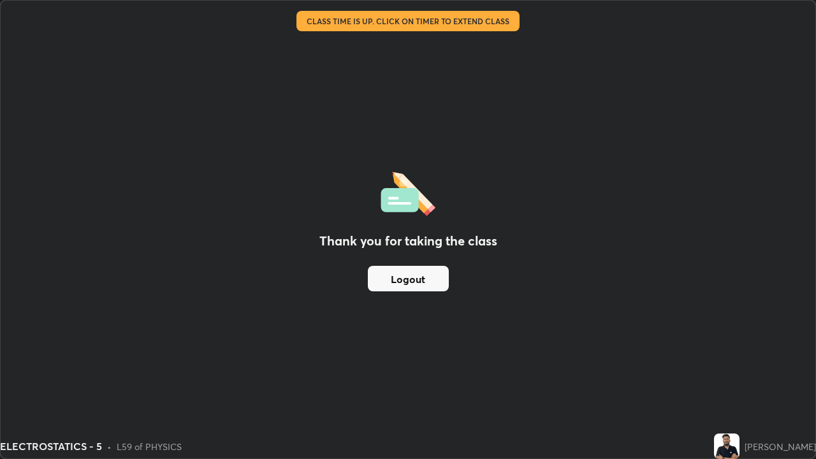
click at [441, 277] on button "Logout" at bounding box center [408, 278] width 81 height 25
click at [433, 280] on button "Logout" at bounding box center [408, 278] width 81 height 25
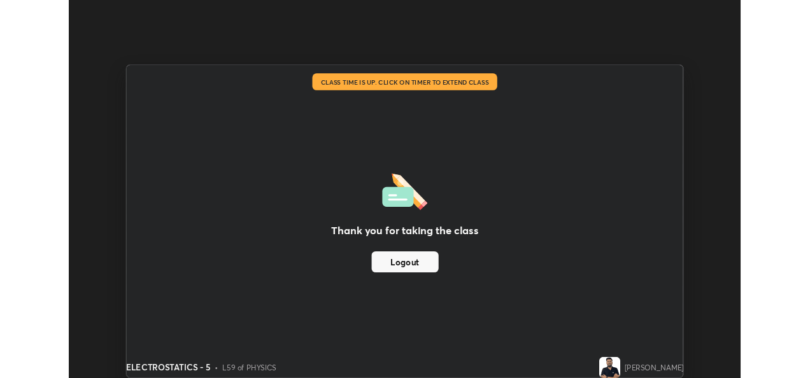
scroll to position [63337, 62905]
